Goal: Find specific page/section

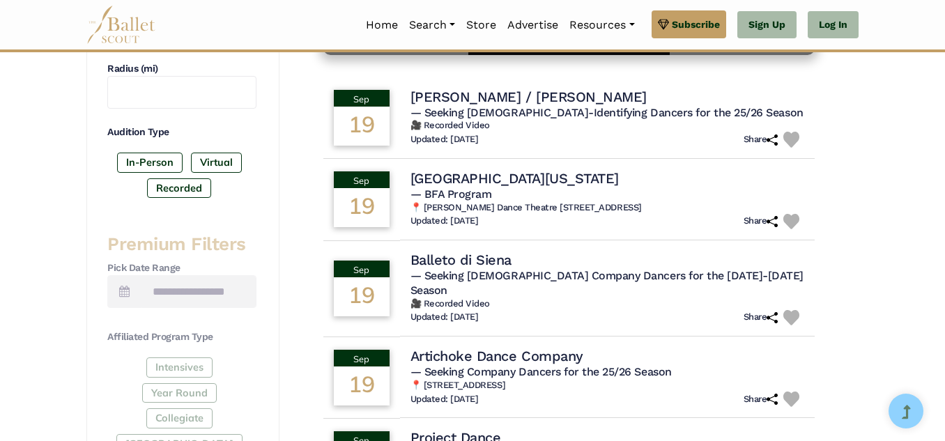
scroll to position [392, 0]
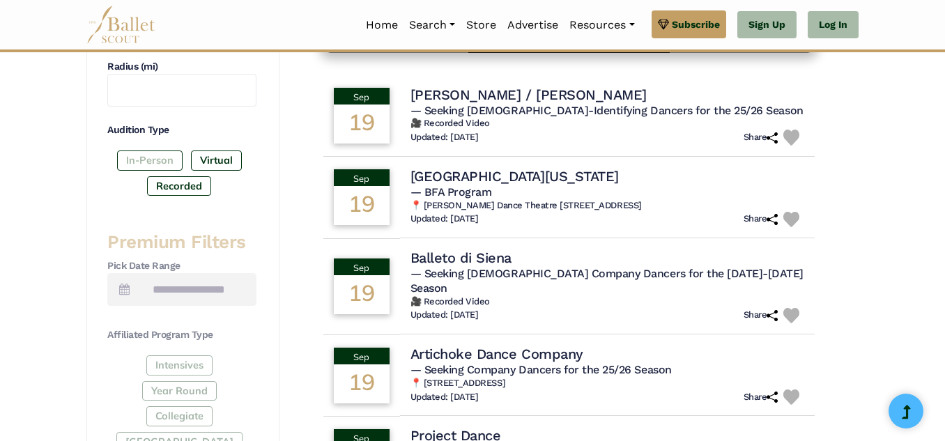
click at [155, 156] on label "In-Person" at bounding box center [150, 161] width 66 height 20
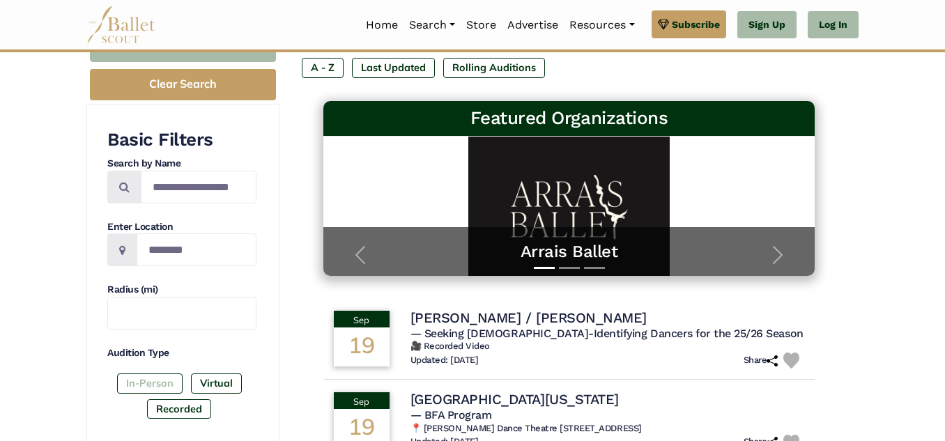
scroll to position [160, 0]
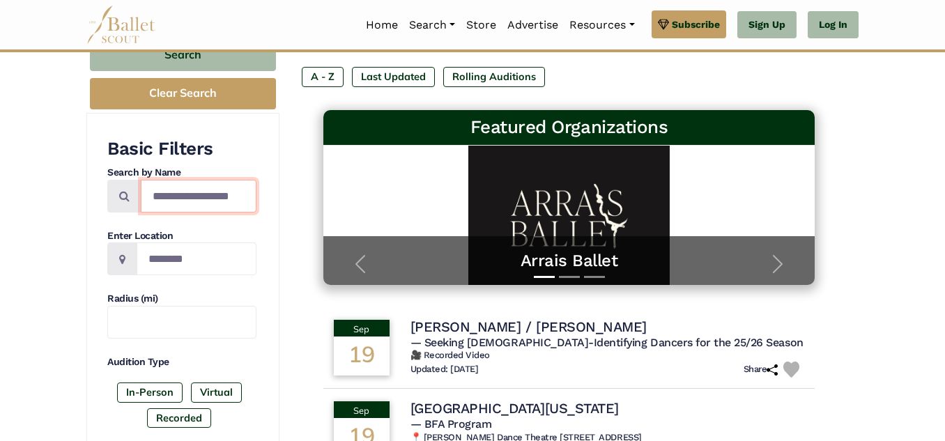
click at [204, 187] on input "Search by names..." at bounding box center [199, 196] width 116 height 33
type input "******"
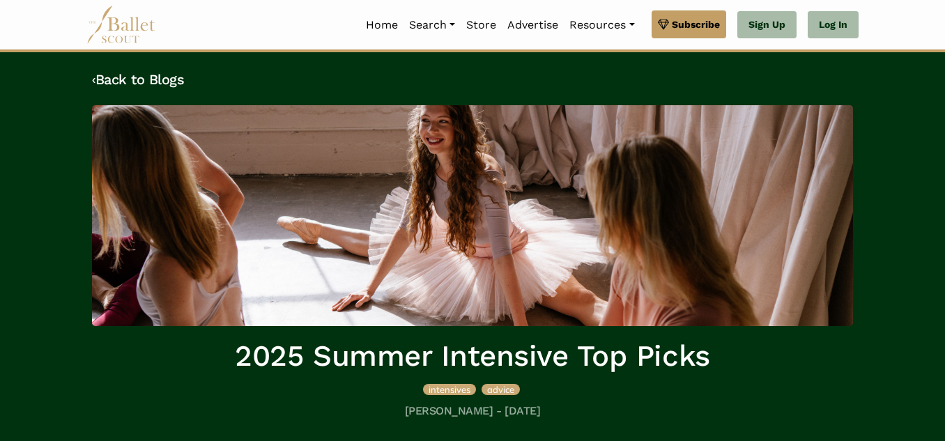
scroll to position [54, 0]
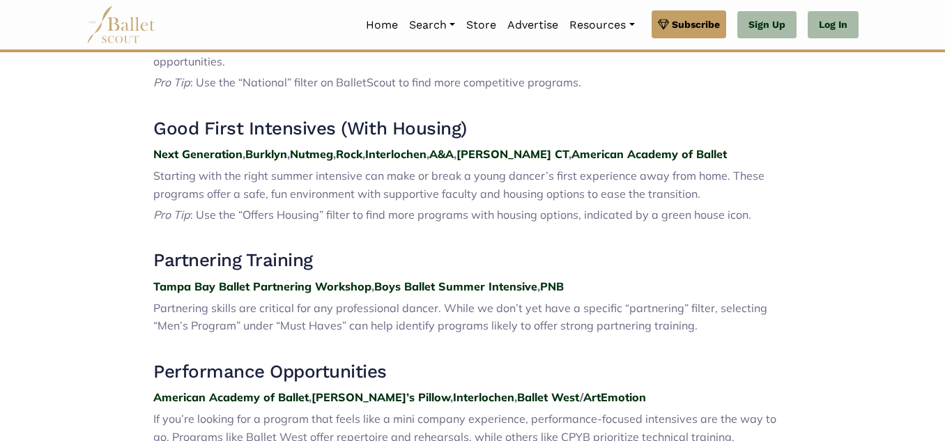
scroll to position [670, 0]
